Goal: Transaction & Acquisition: Purchase product/service

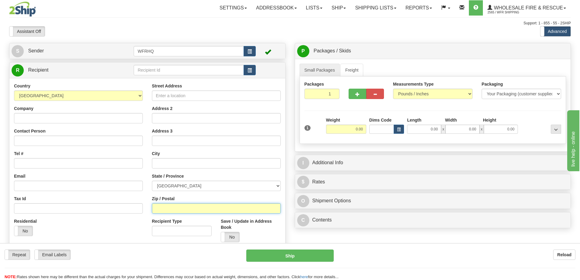
drag, startPoint x: 165, startPoint y: 211, endPoint x: 167, endPoint y: 208, distance: 3.8
click at [167, 208] on input "Zip / Postal" at bounding box center [216, 208] width 129 height 10
type input "t1b1j1"
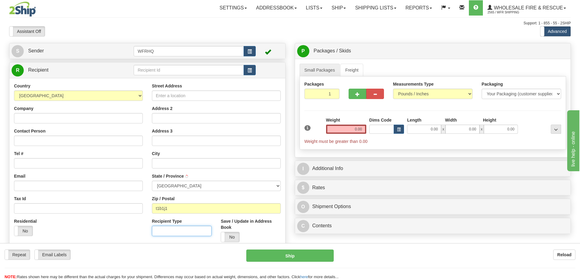
type input "MEDICINE HAT"
click at [353, 131] on input "0.00" at bounding box center [346, 129] width 40 height 9
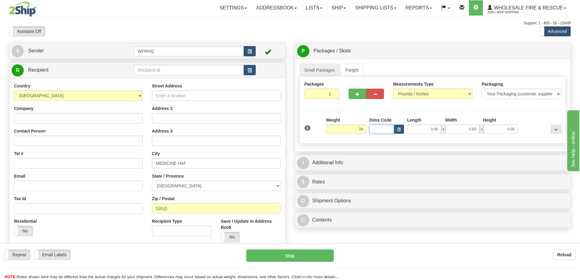
type input "28.00"
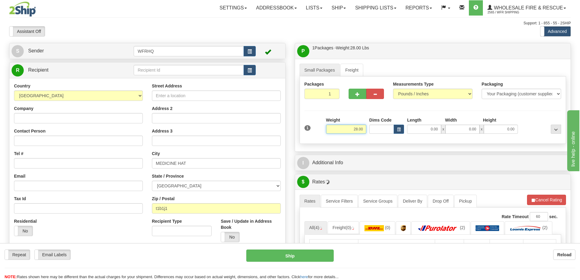
drag, startPoint x: 353, startPoint y: 131, endPoint x: 373, endPoint y: 126, distance: 19.9
click at [373, 126] on div "1 Weight 28.00 Dims Code x x" at bounding box center [433, 128] width 260 height 22
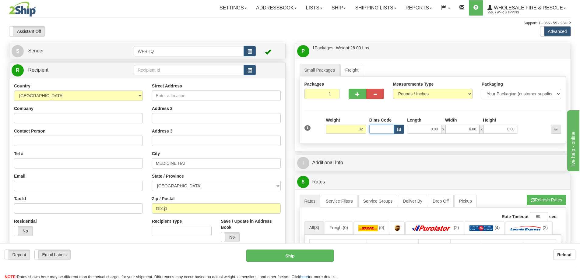
type input "32.00"
type input "28.00"
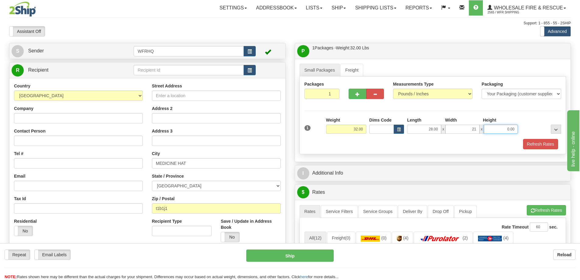
type input "21.00"
type input "18.00"
click at [536, 145] on button "Refresh Rates" at bounding box center [540, 144] width 35 height 10
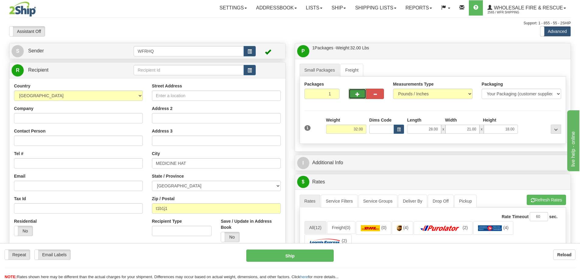
click at [355, 96] on span "button" at bounding box center [357, 94] width 4 height 4
radio input "true"
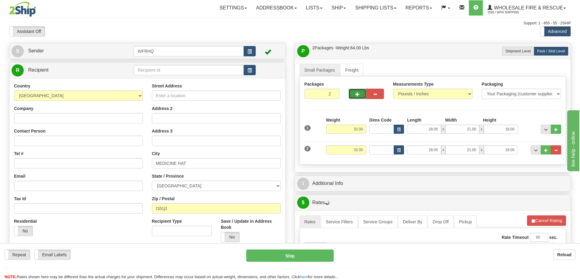
click at [355, 95] on span "button" at bounding box center [357, 94] width 4 height 4
type input "3"
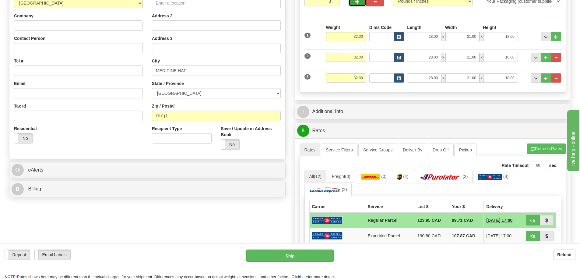
scroll to position [91, 0]
